Goal: Task Accomplishment & Management: Manage account settings

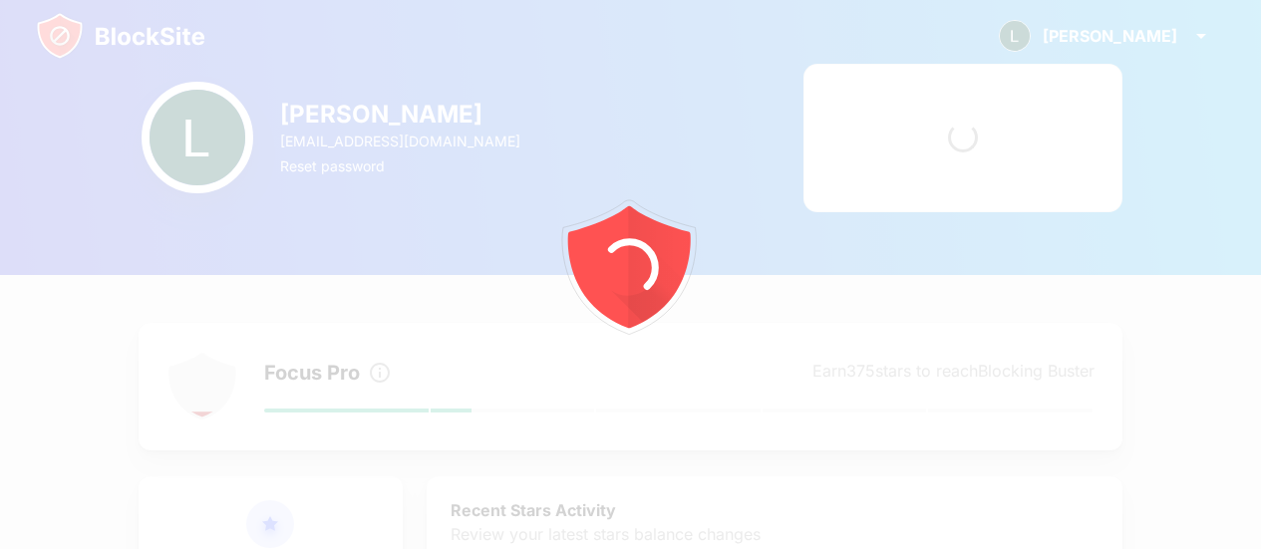
click at [134, 45] on div at bounding box center [630, 274] width 1261 height 549
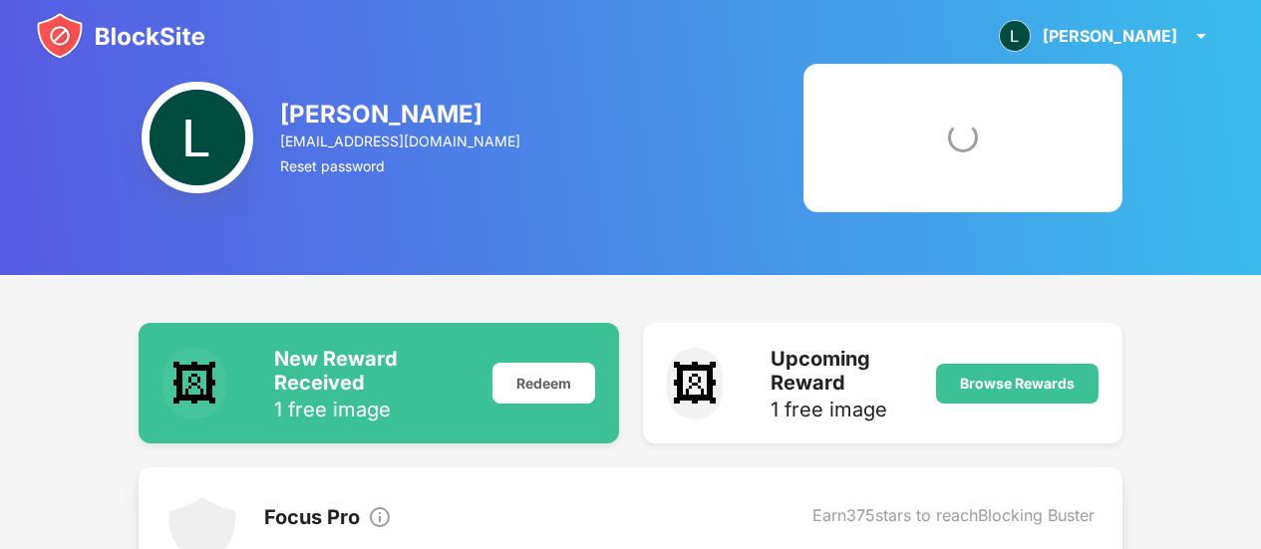
click at [135, 45] on img at bounding box center [121, 36] width 170 height 48
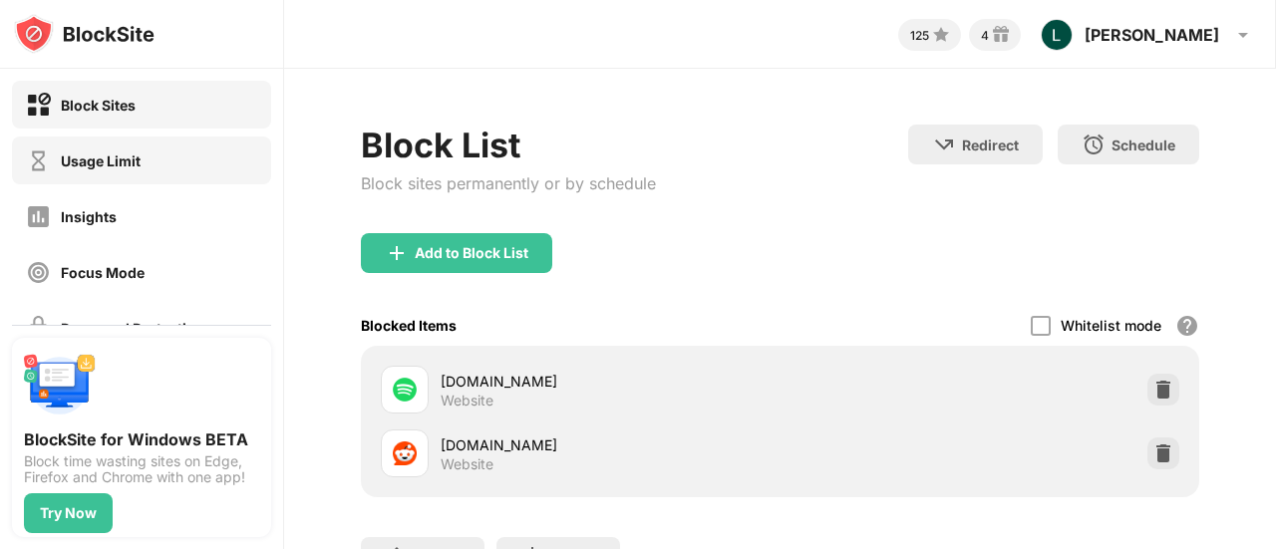
click at [178, 150] on div "Usage Limit" at bounding box center [141, 161] width 259 height 48
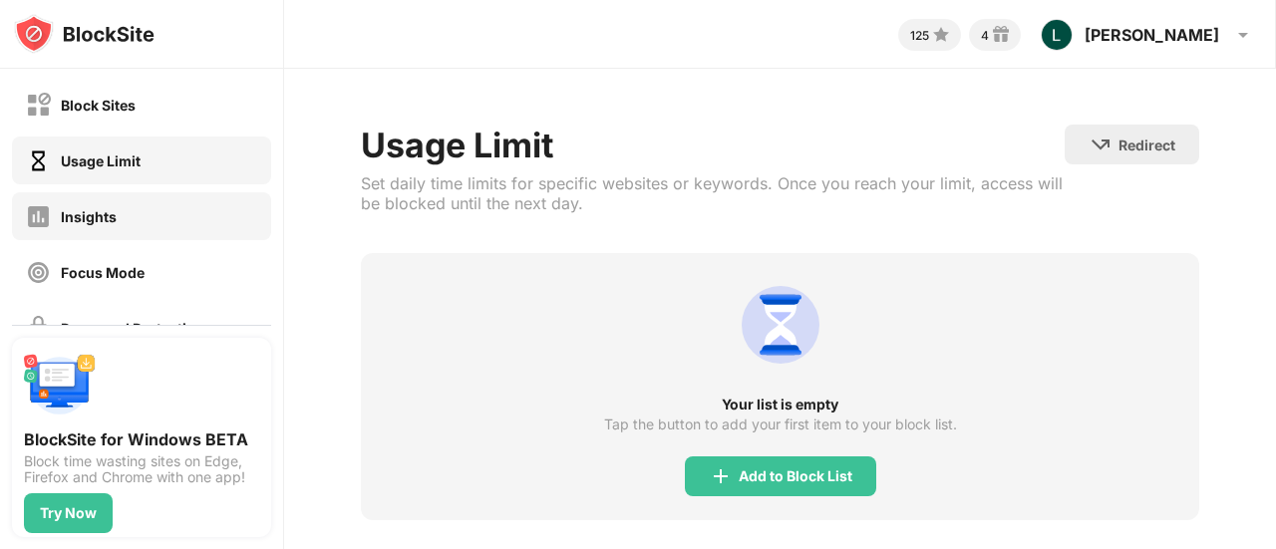
click at [202, 195] on div "Insights" at bounding box center [141, 216] width 259 height 48
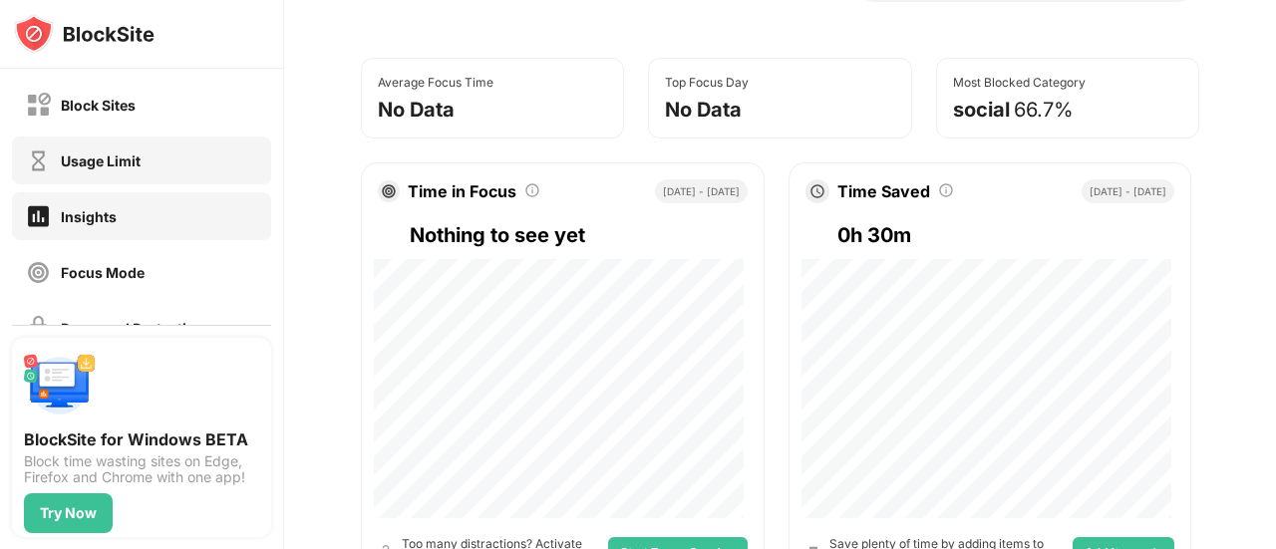
click at [240, 170] on div "Usage Limit" at bounding box center [141, 161] width 259 height 48
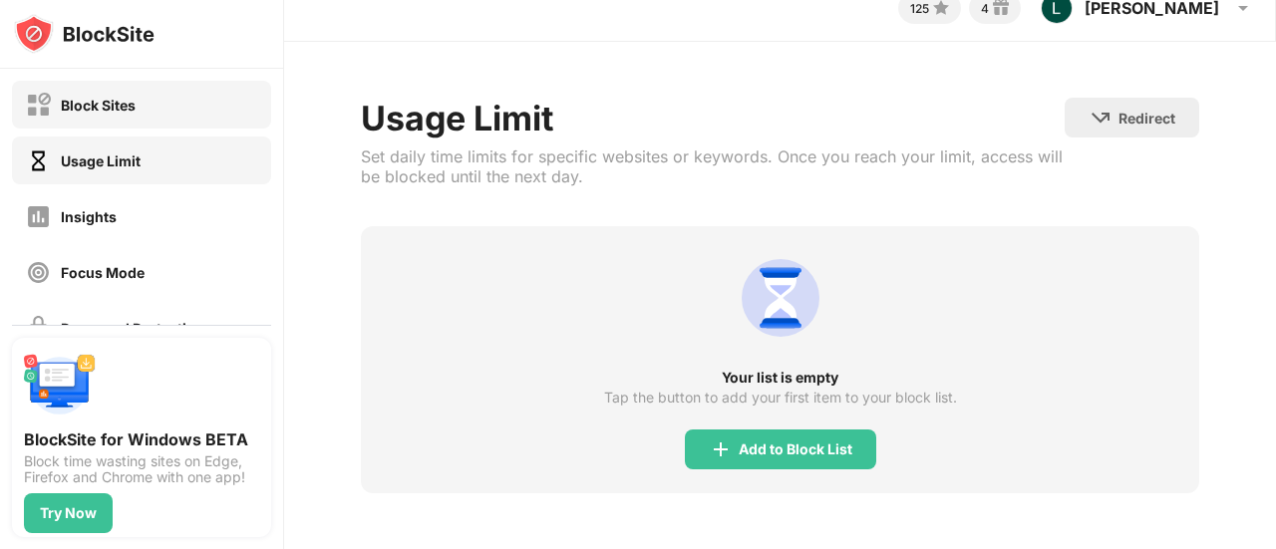
click at [220, 112] on div "Block Sites" at bounding box center [141, 105] width 259 height 48
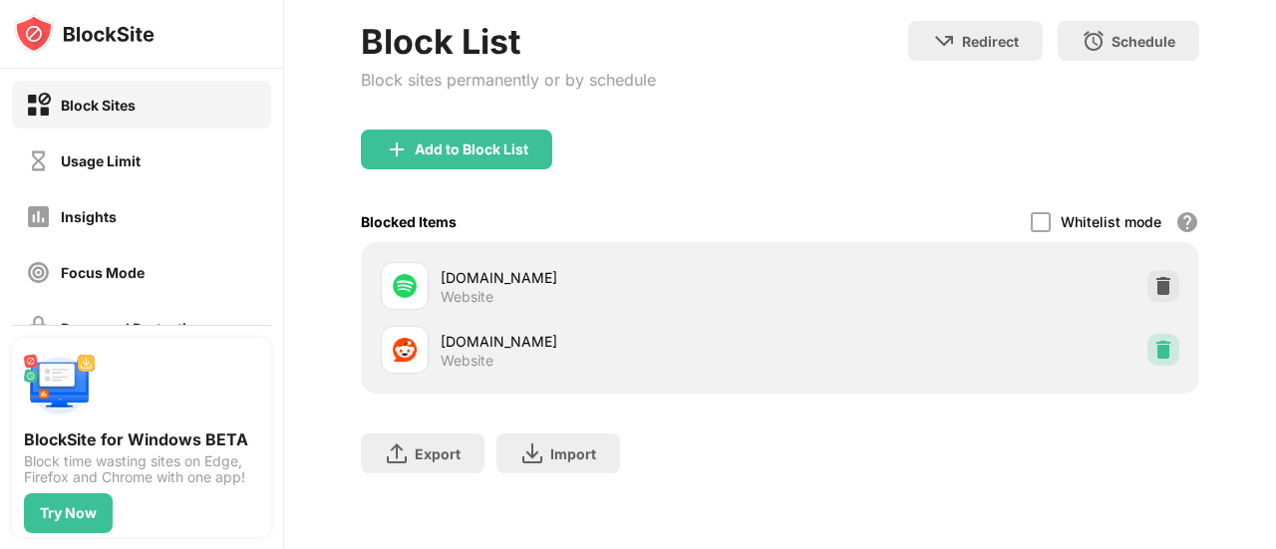
click at [1154, 340] on img at bounding box center [1164, 350] width 20 height 20
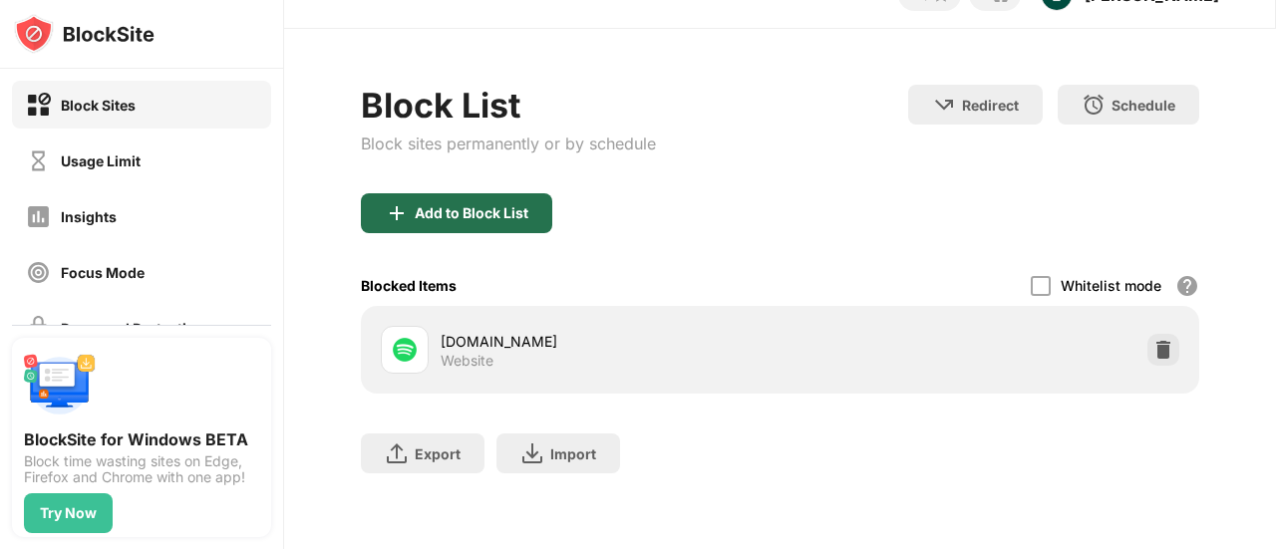
click at [476, 193] on div "Add to Block List" at bounding box center [456, 213] width 191 height 40
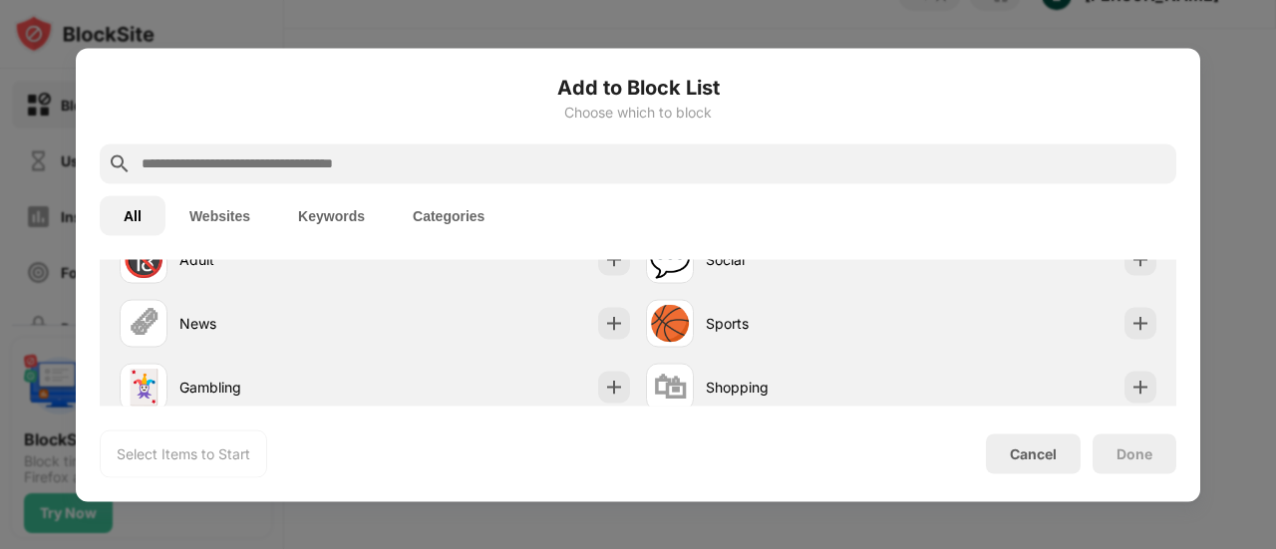
scroll to position [399, 0]
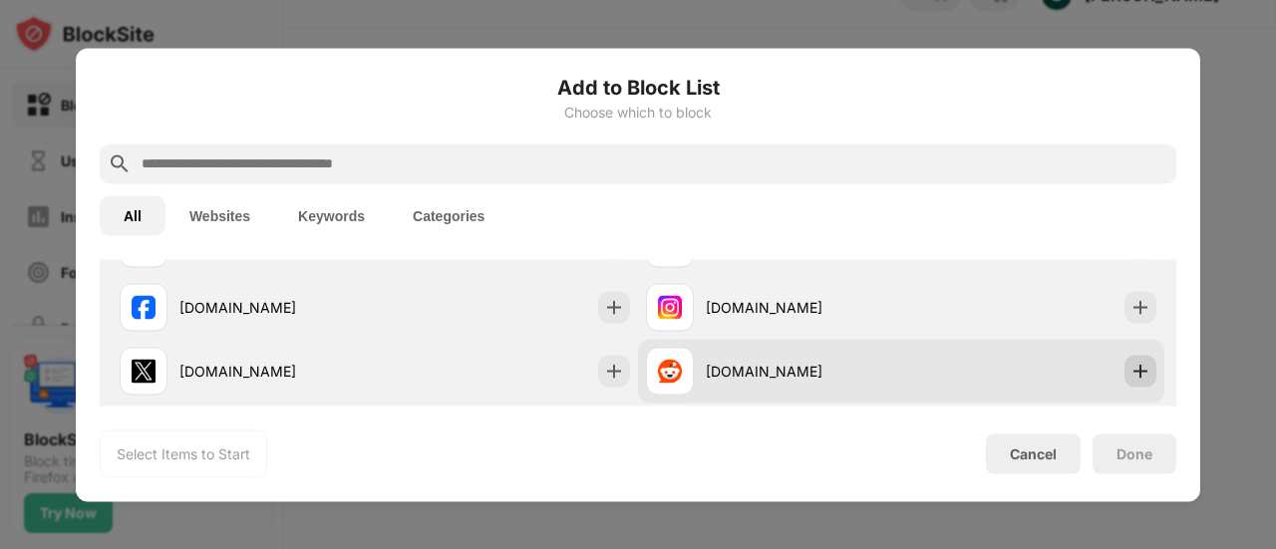
click at [1125, 357] on div at bounding box center [1141, 371] width 32 height 32
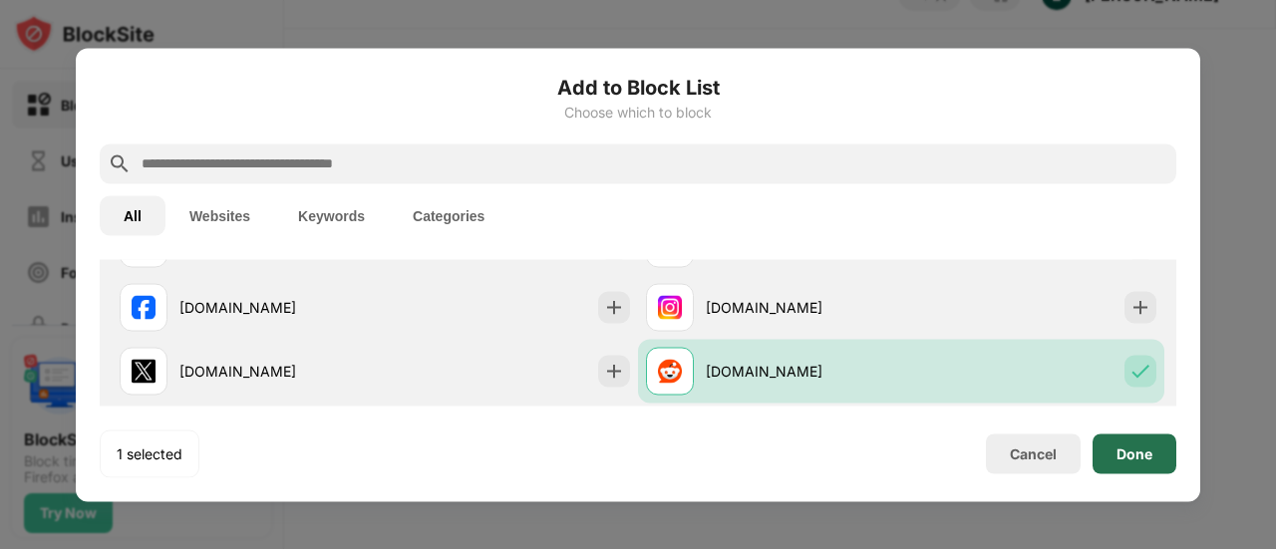
click at [1148, 448] on div "Done" at bounding box center [1135, 454] width 36 height 16
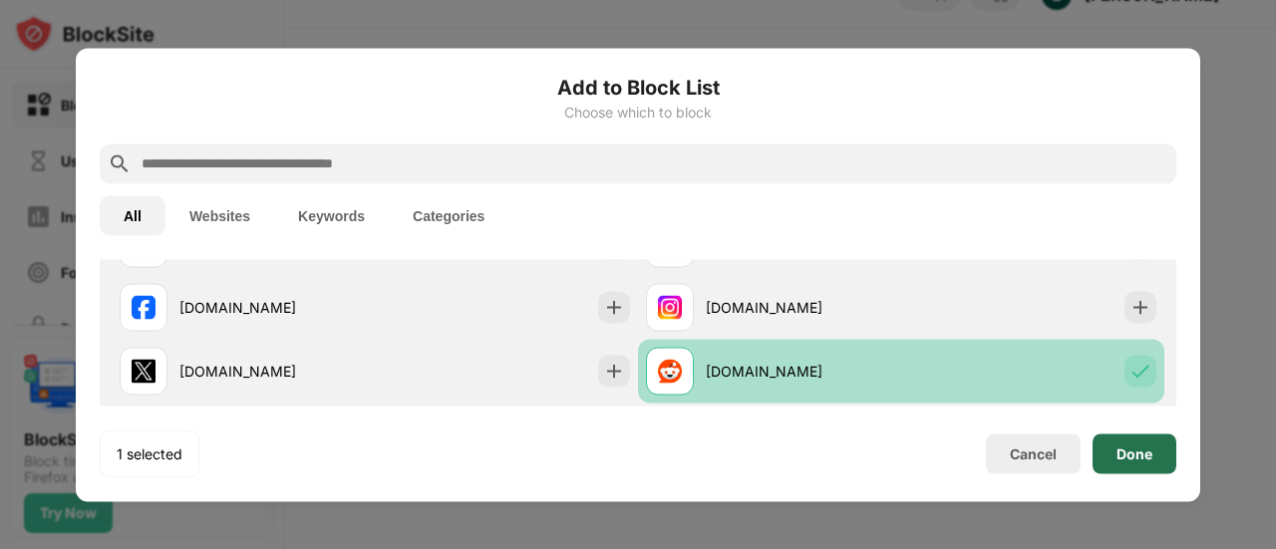
scroll to position [119, 0]
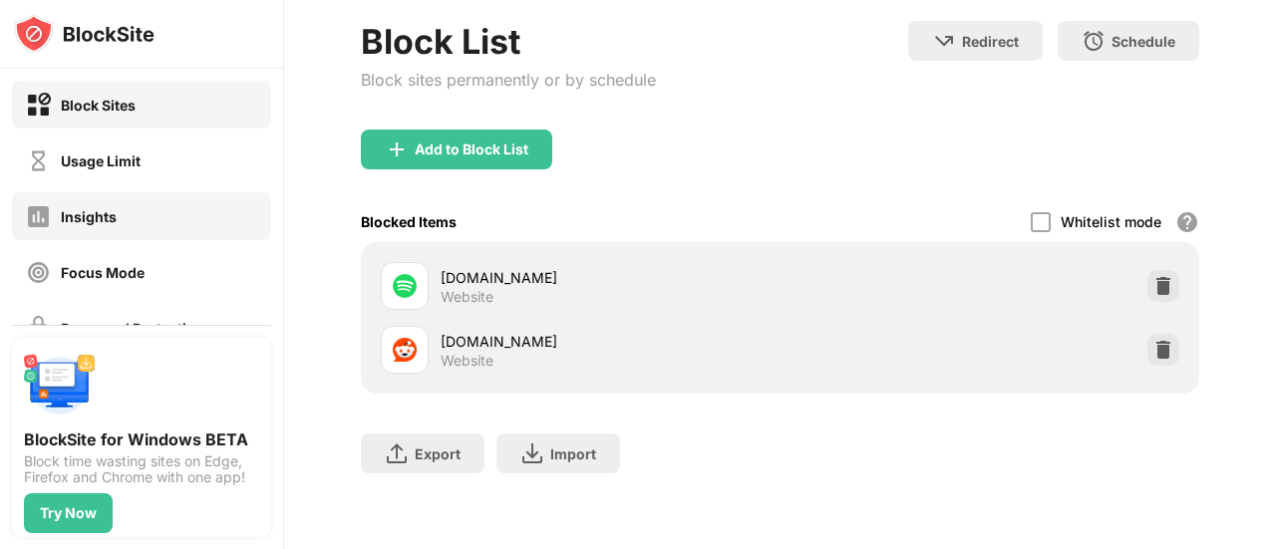
click at [94, 223] on div "Insights" at bounding box center [89, 216] width 56 height 17
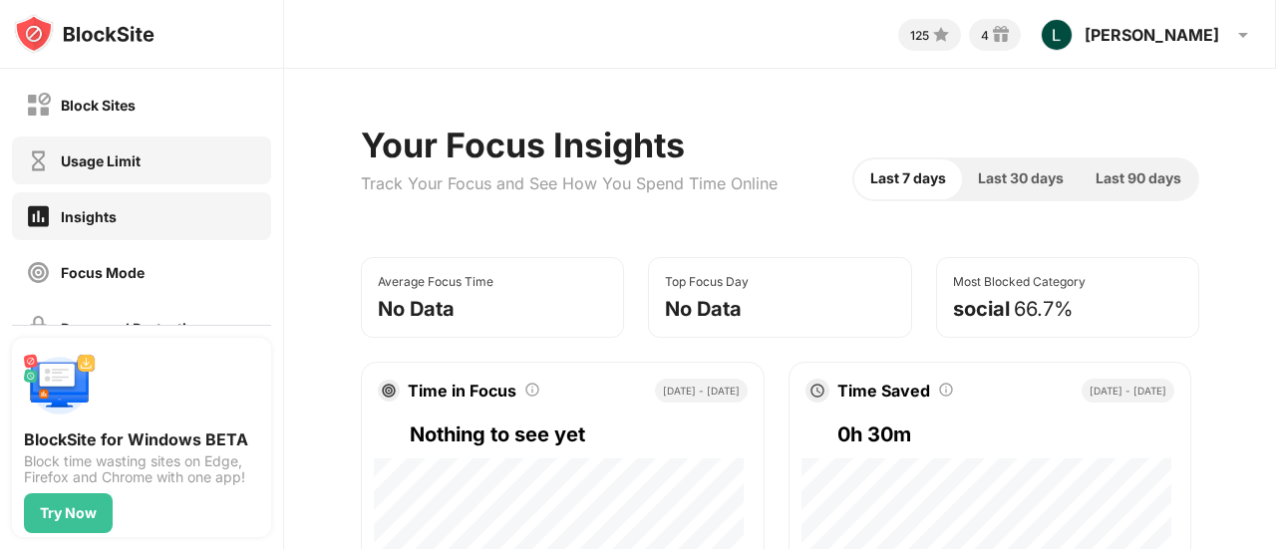
click at [99, 157] on div "Usage Limit" at bounding box center [101, 161] width 80 height 17
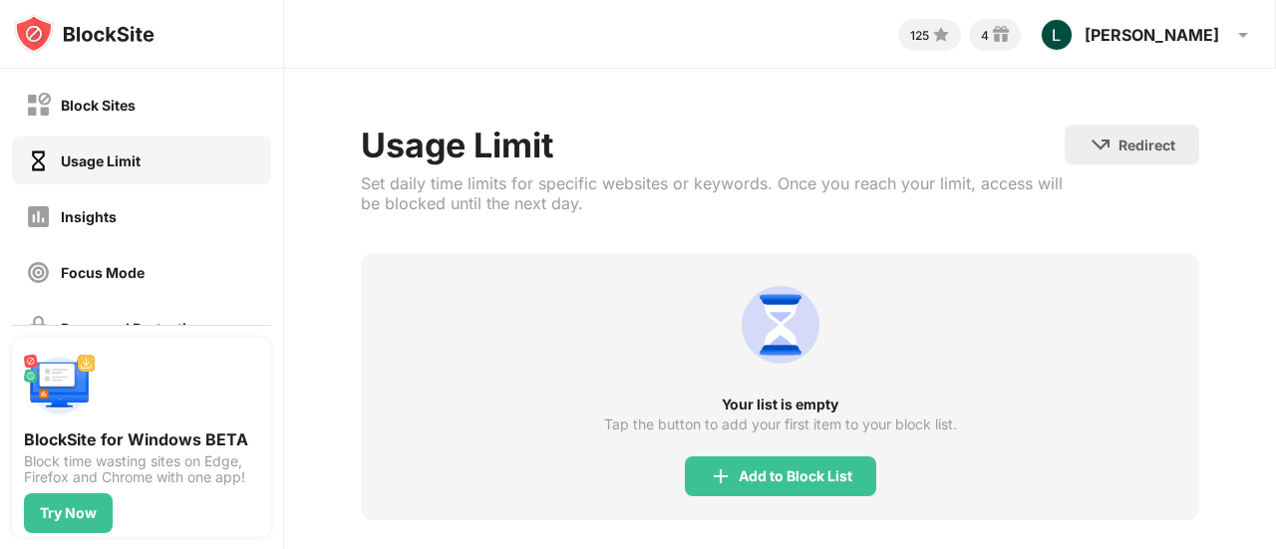
click at [759, 480] on div "Add to Block List" at bounding box center [796, 477] width 114 height 16
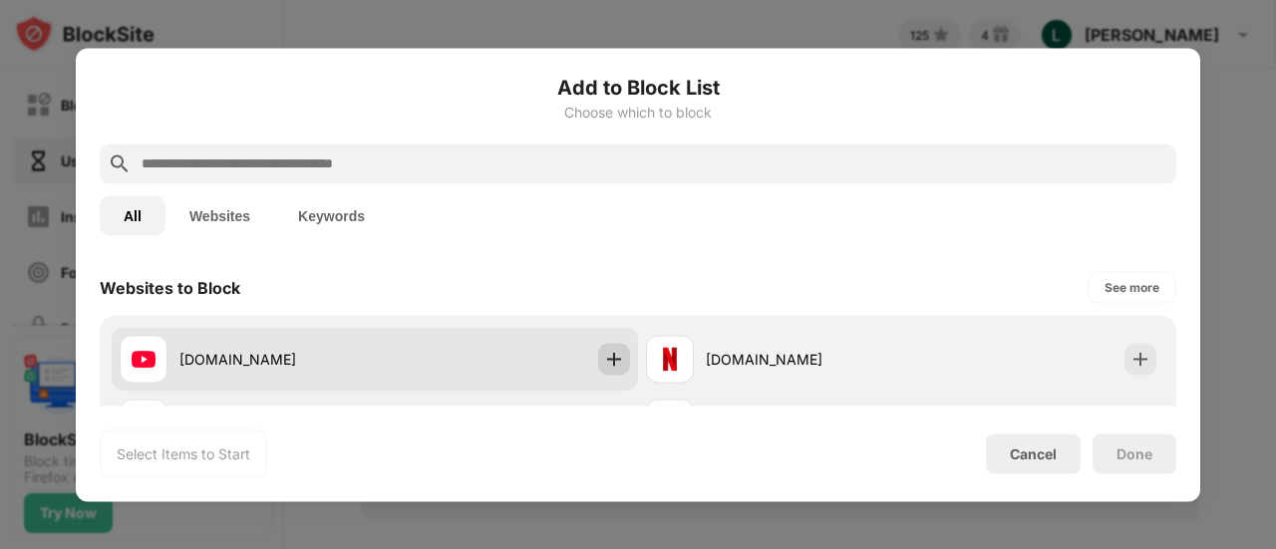
click at [613, 360] on img at bounding box center [614, 359] width 20 height 20
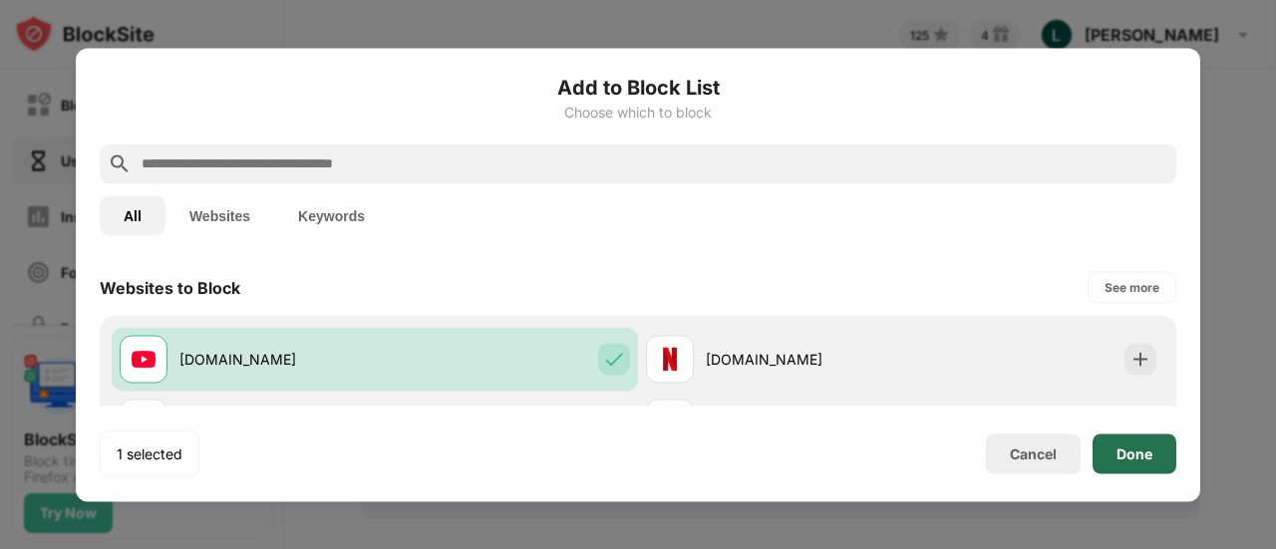
click at [1126, 450] on div "Done" at bounding box center [1135, 454] width 36 height 16
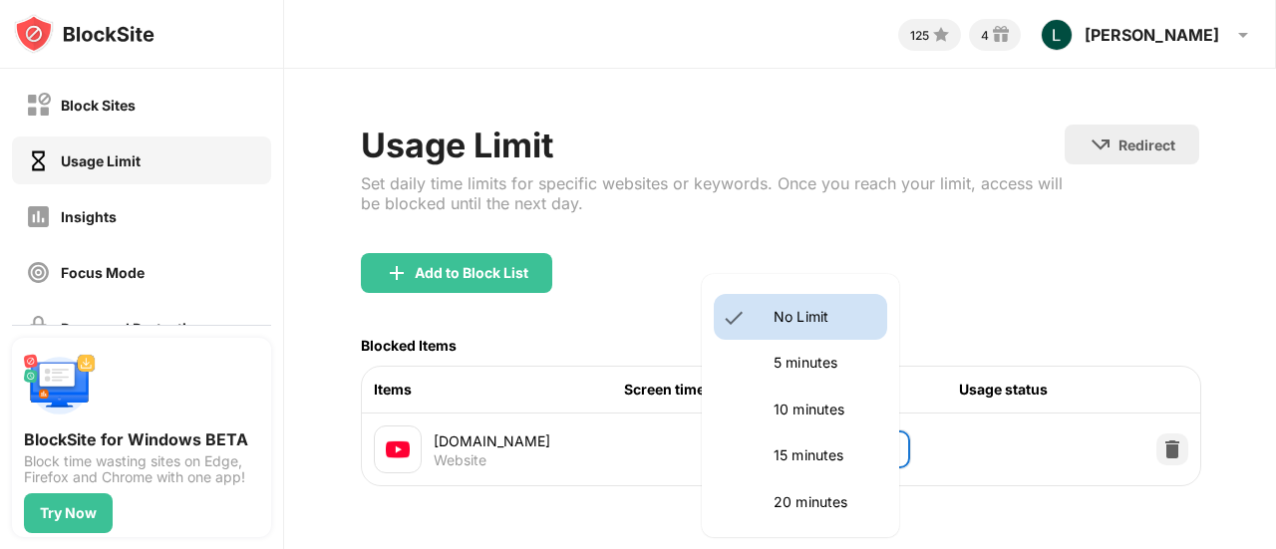
click at [862, 460] on body "Block Sites Usage Limit Insights Focus Mode Password Protection Custom Block Pa…" at bounding box center [638, 274] width 1276 height 549
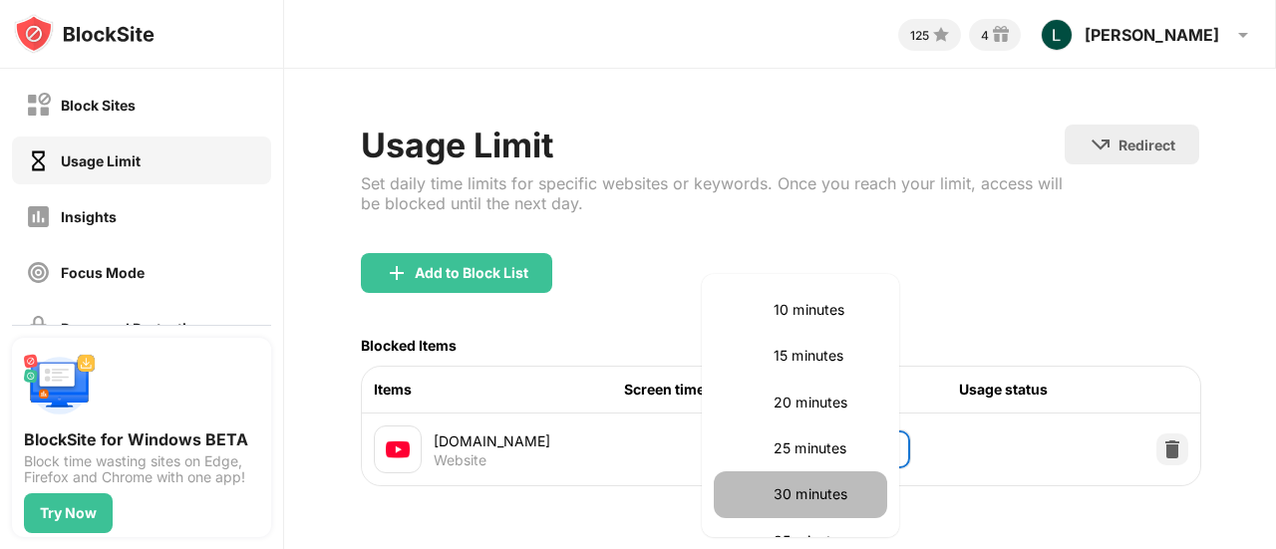
click at [807, 491] on p "30 minutes" at bounding box center [825, 495] width 102 height 22
type input "**"
